Goal: Ask a question

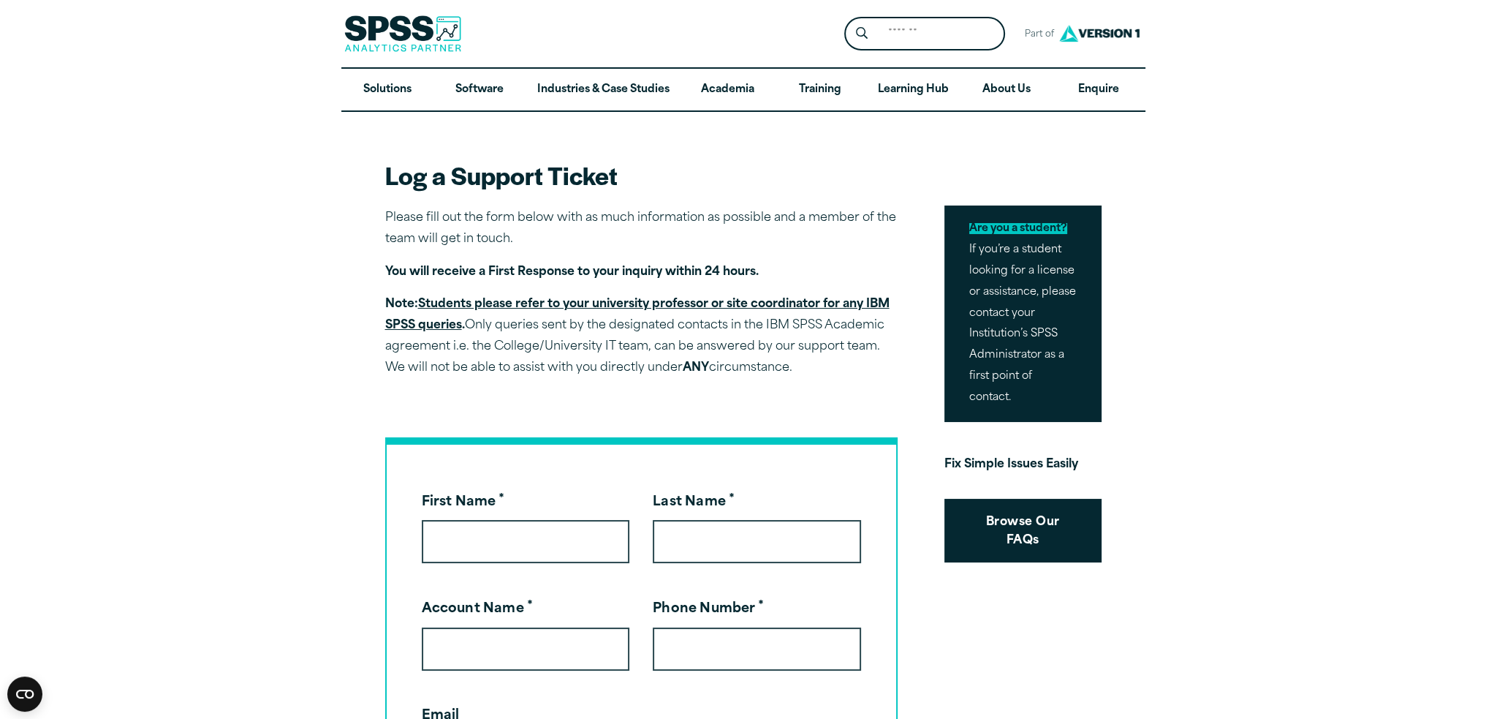
scroll to position [73, 0]
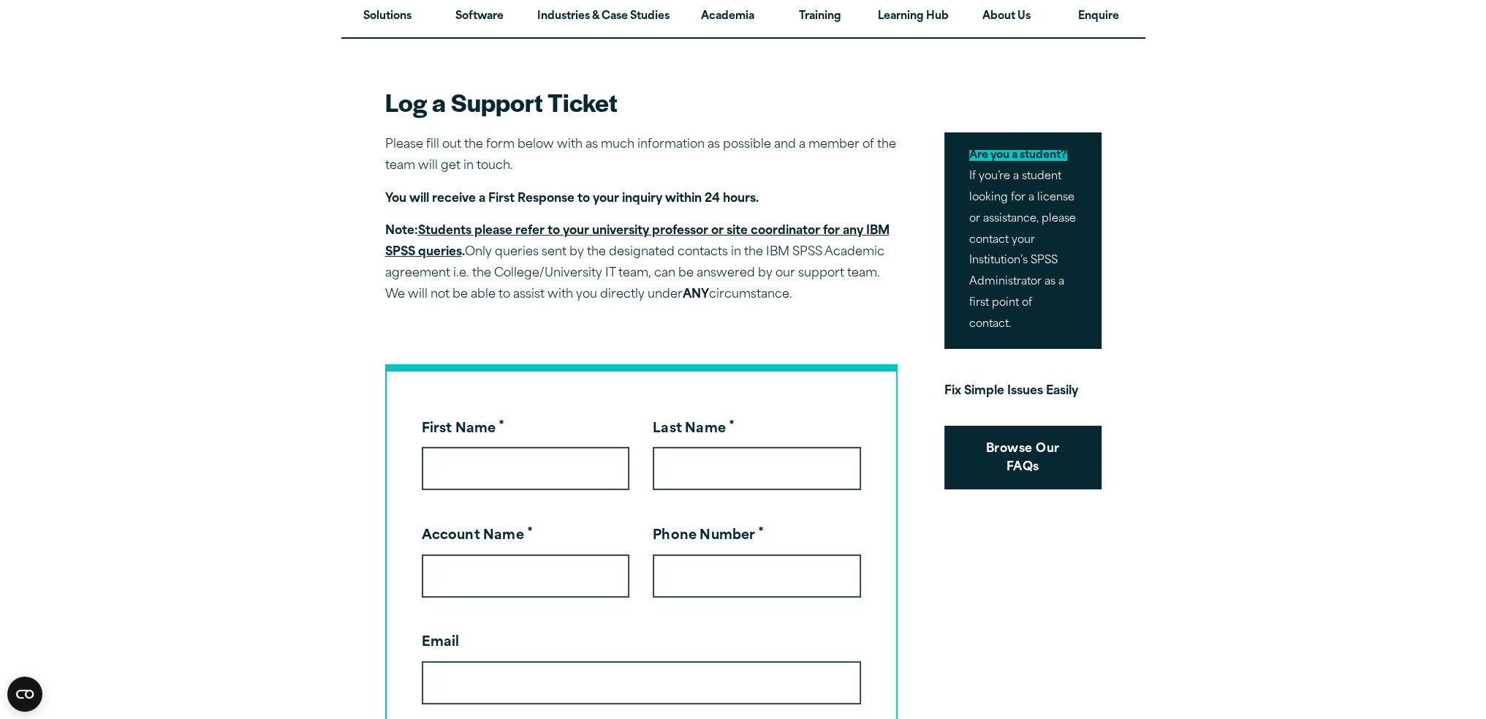
click at [570, 475] on input "First Name *" at bounding box center [526, 468] width 208 height 43
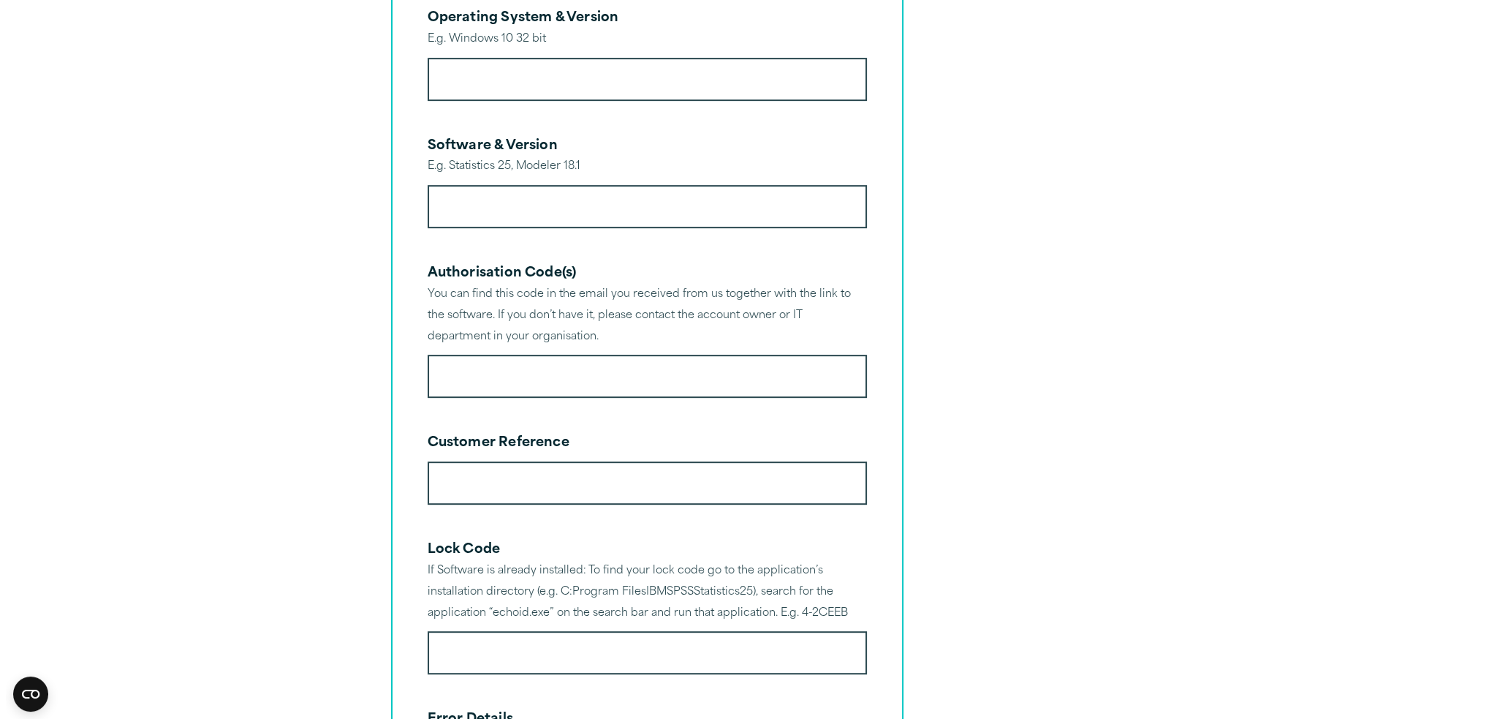
scroll to position [755, 0]
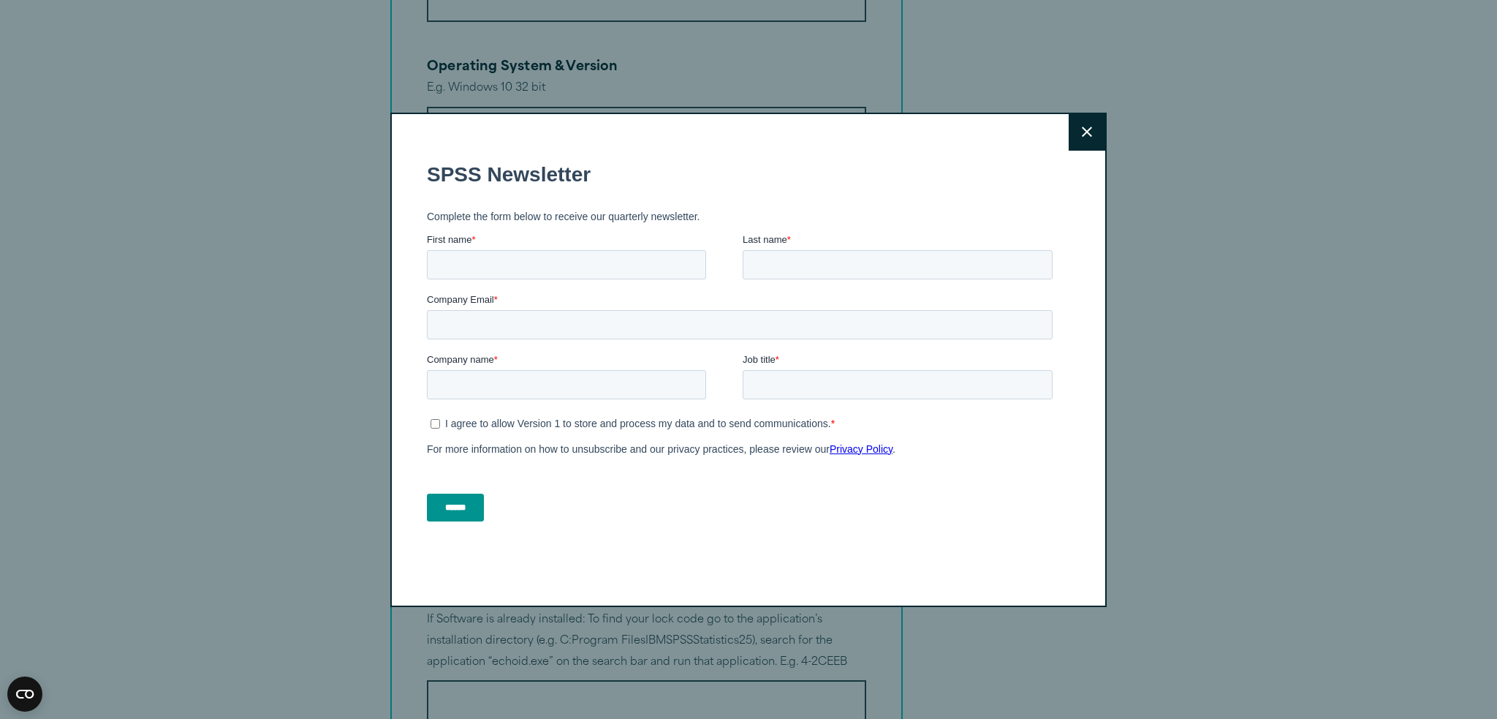
click at [1070, 131] on button "Close" at bounding box center [1087, 132] width 37 height 37
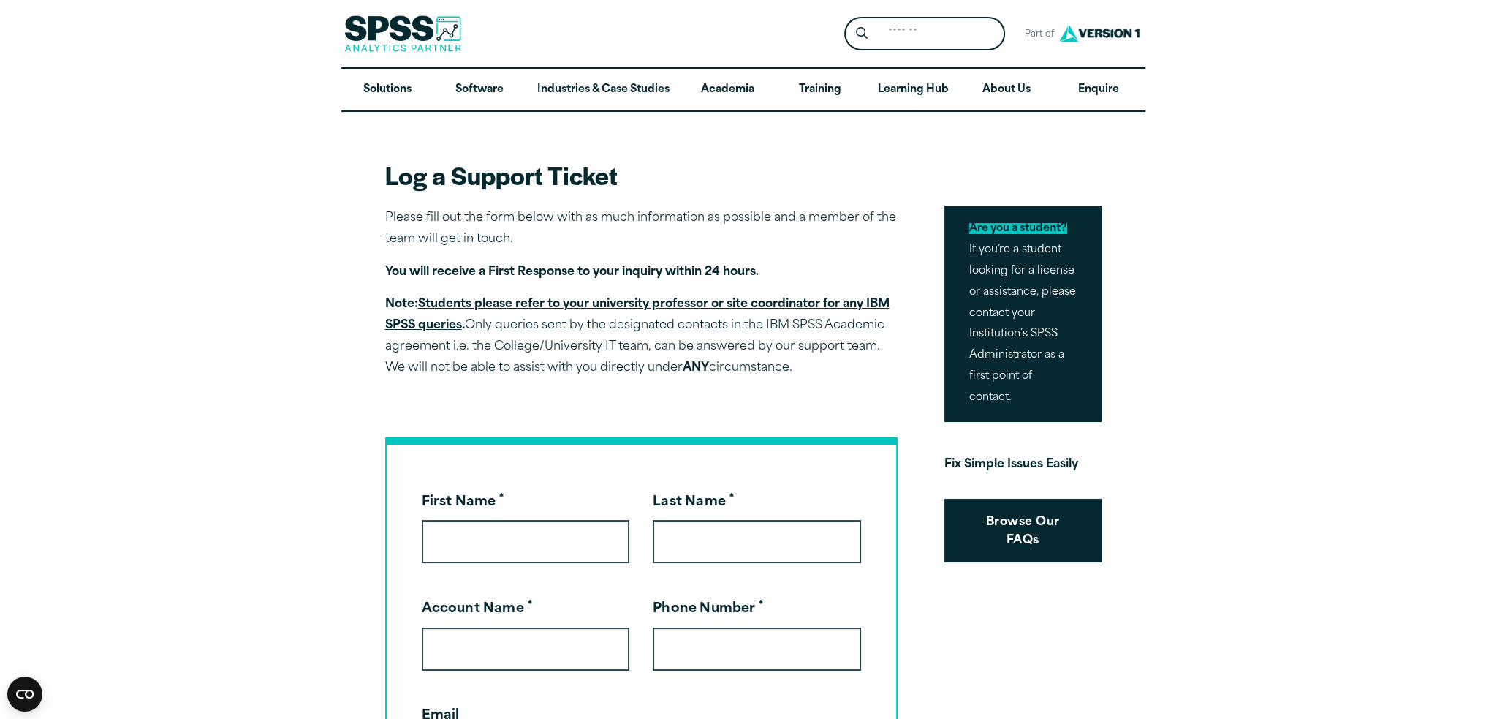
scroll to position [73, 0]
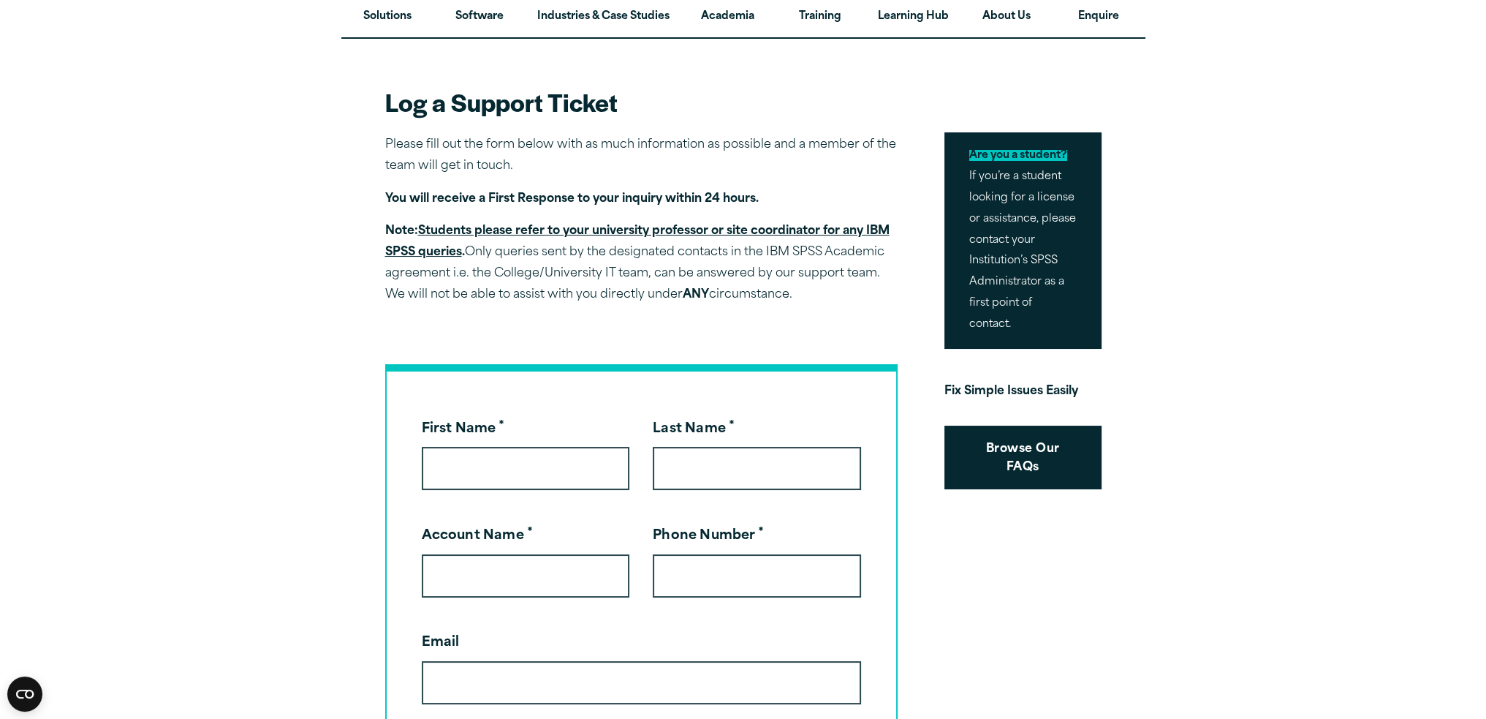
click at [526, 478] on input "First Name *" at bounding box center [526, 468] width 208 height 43
type input "*****"
type input "********"
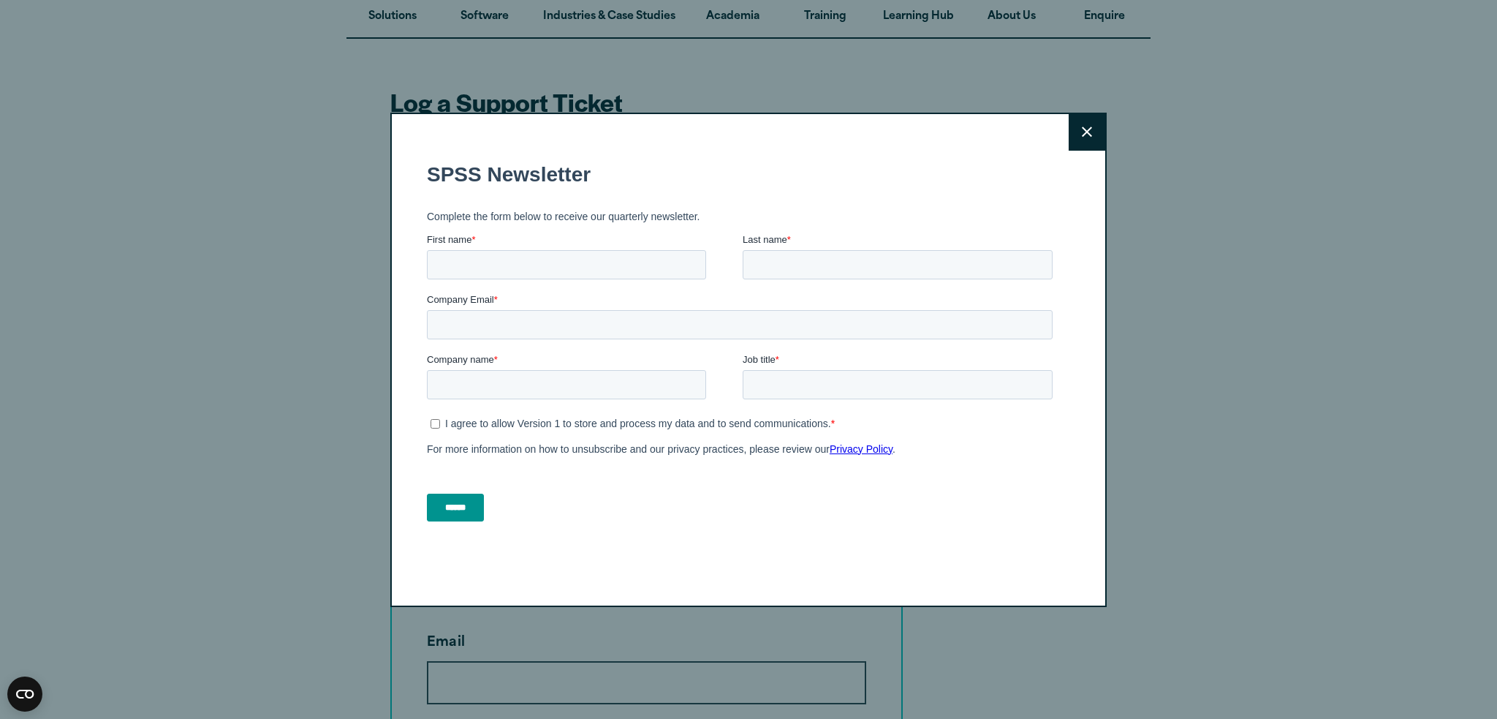
click at [1094, 128] on button "Close" at bounding box center [1087, 132] width 37 height 37
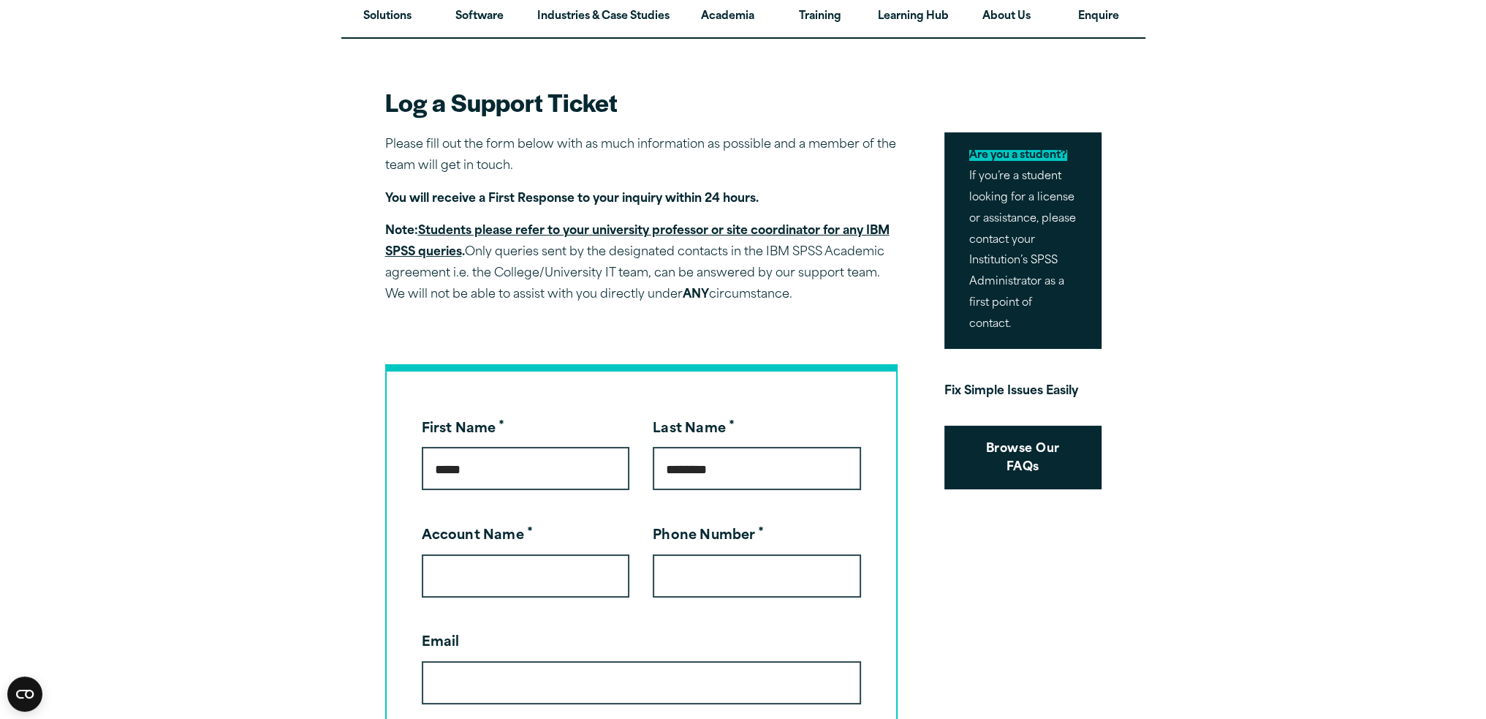
click at [582, 295] on p "Note: Students please refer to your university professor or site coordinator fo…" at bounding box center [641, 263] width 512 height 84
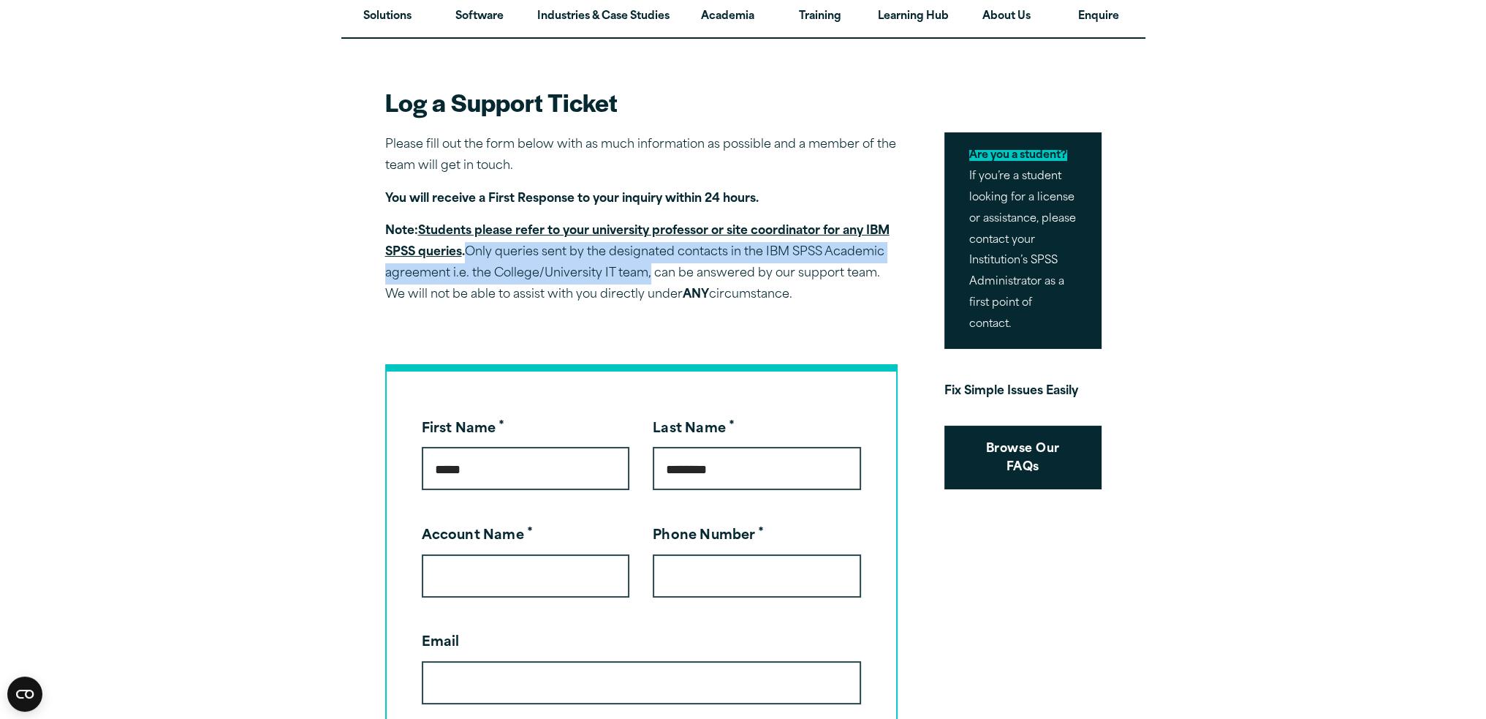
drag, startPoint x: 501, startPoint y: 249, endPoint x: 648, endPoint y: 270, distance: 149.2
click at [648, 270] on p "Note: Students please refer to your university professor or site coordinator fo…" at bounding box center [641, 263] width 512 height 84
copy p "Only queries sent by the designated contacts in the IBM SPSS Academic agreement…"
